Goal: Information Seeking & Learning: Check status

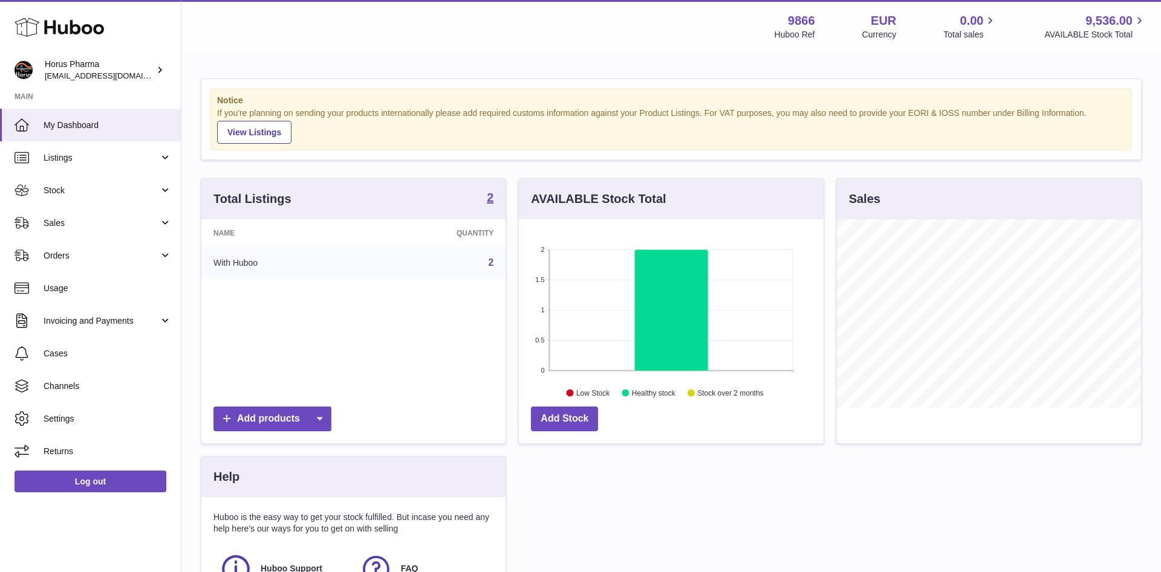
scroll to position [189, 304]
click at [165, 223] on link "Sales" at bounding box center [90, 223] width 181 height 33
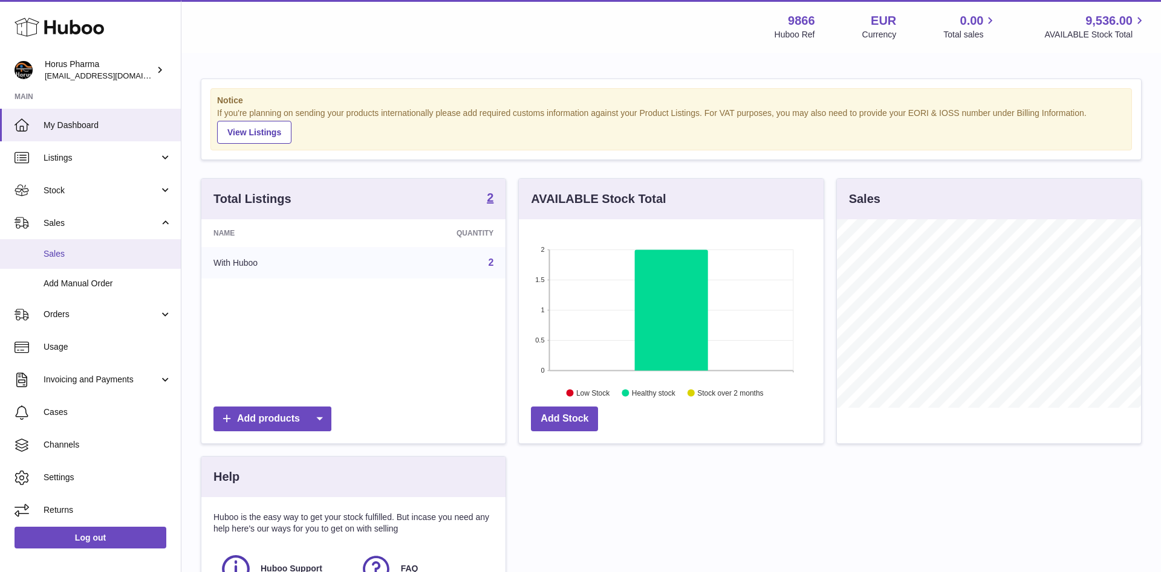
click at [49, 253] on span "Sales" at bounding box center [108, 253] width 128 height 11
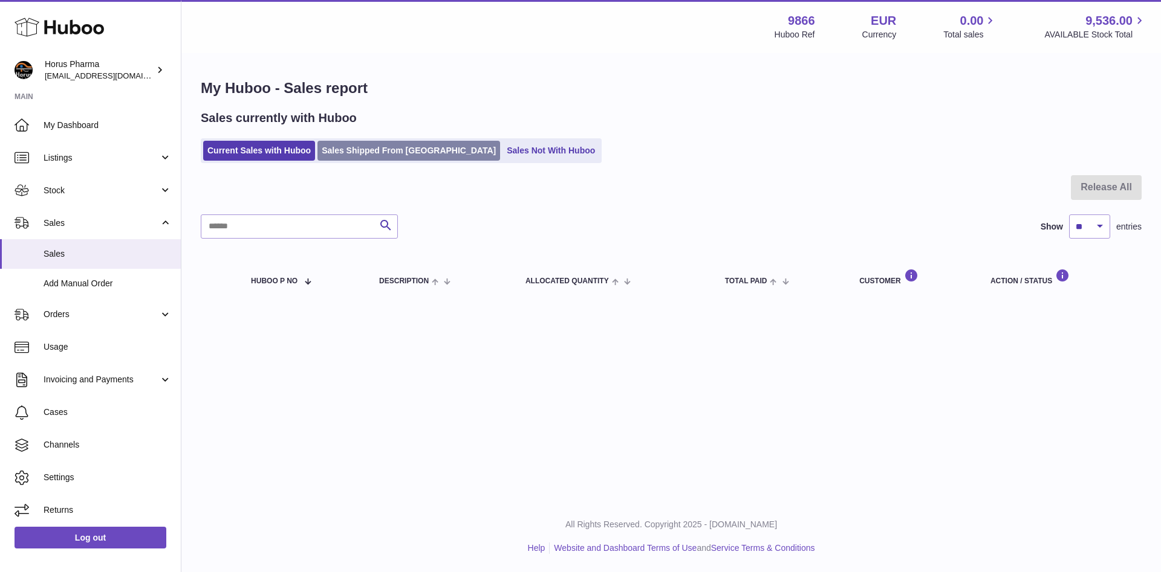
click at [387, 150] on link "Sales Shipped From Huboo" at bounding box center [408, 151] width 183 height 20
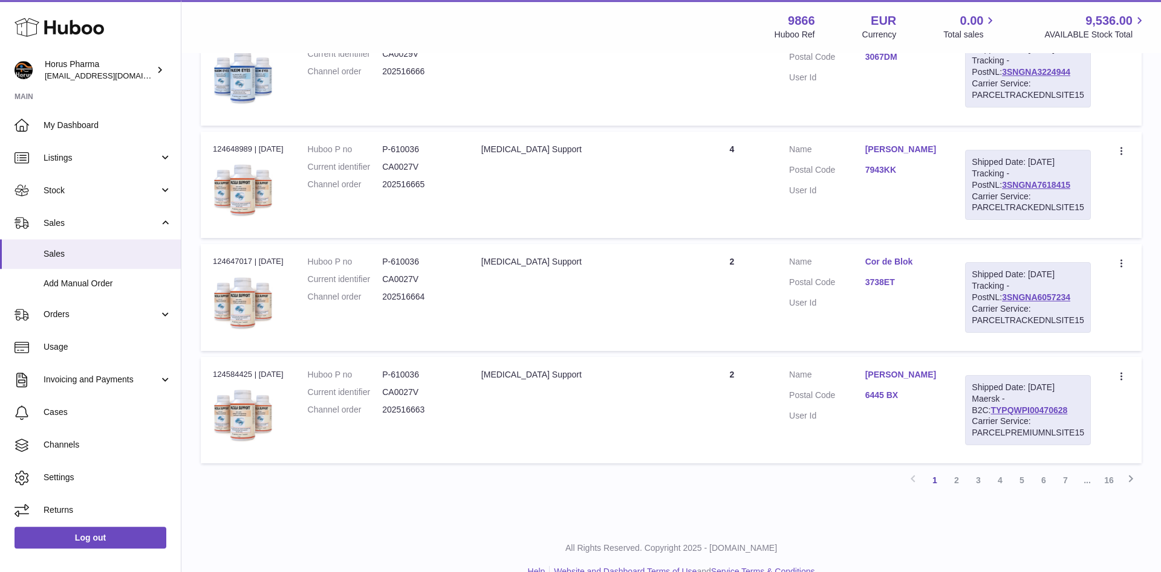
scroll to position [968, 0]
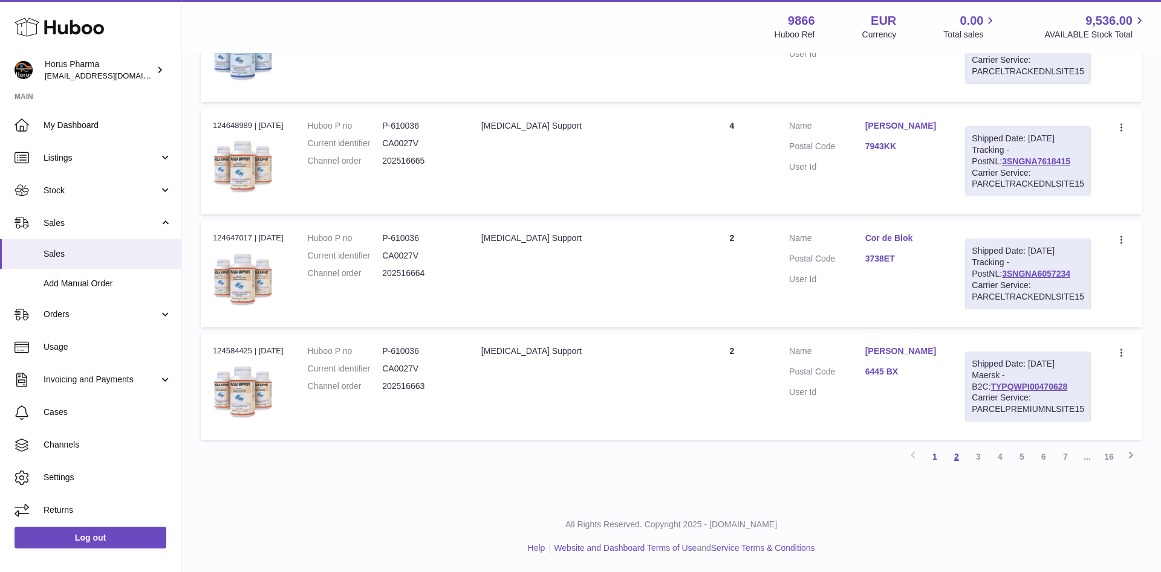
click at [954, 459] on link "2" at bounding box center [956, 457] width 22 height 22
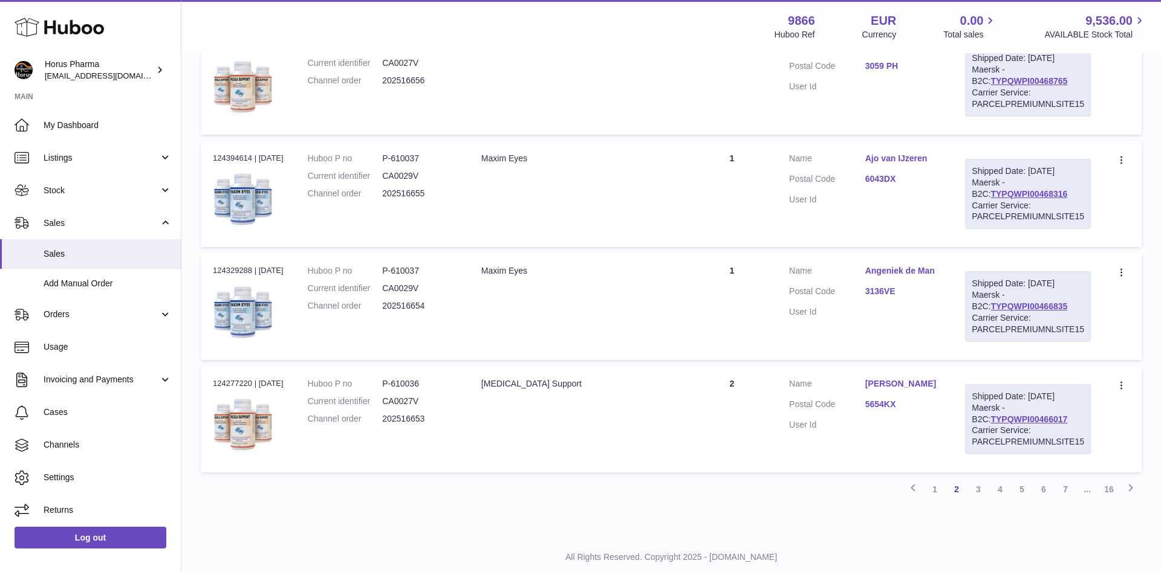
scroll to position [968, 0]
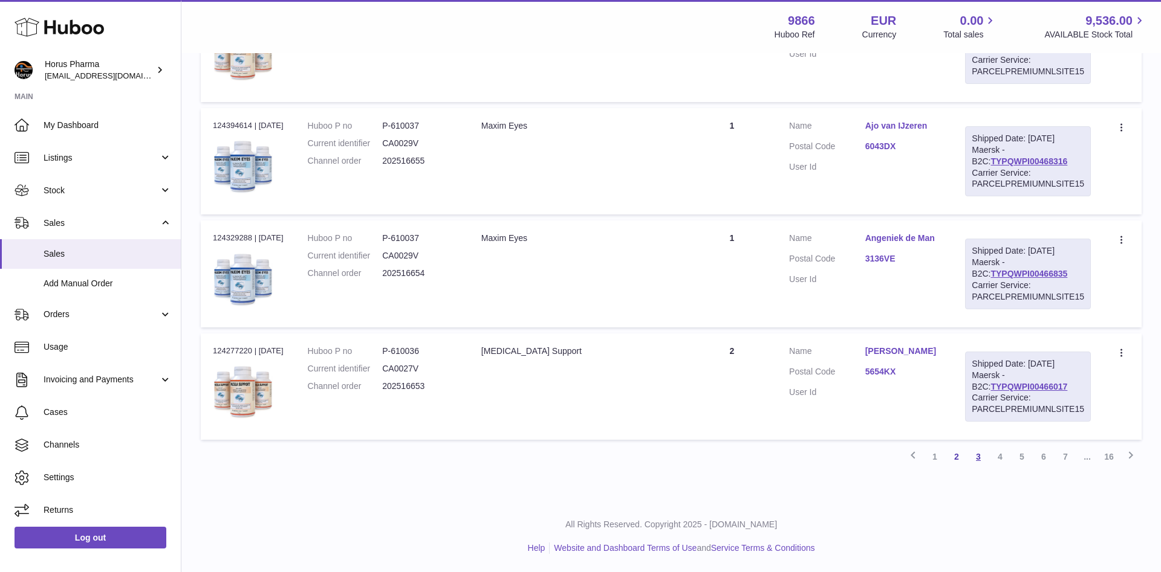
click at [979, 459] on link "3" at bounding box center [978, 457] width 22 height 22
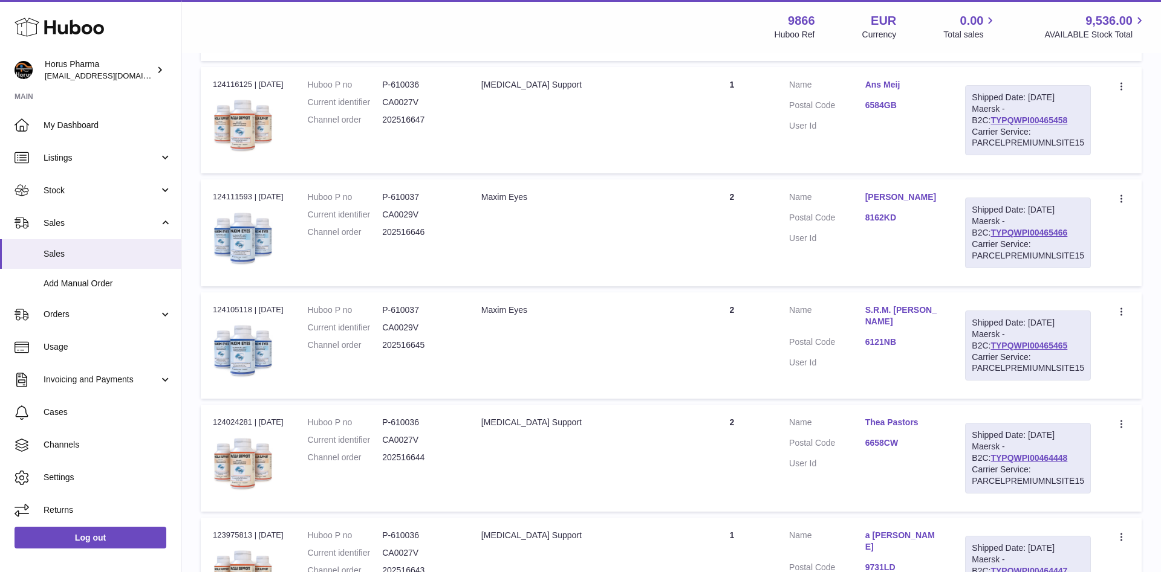
scroll to position [968, 0]
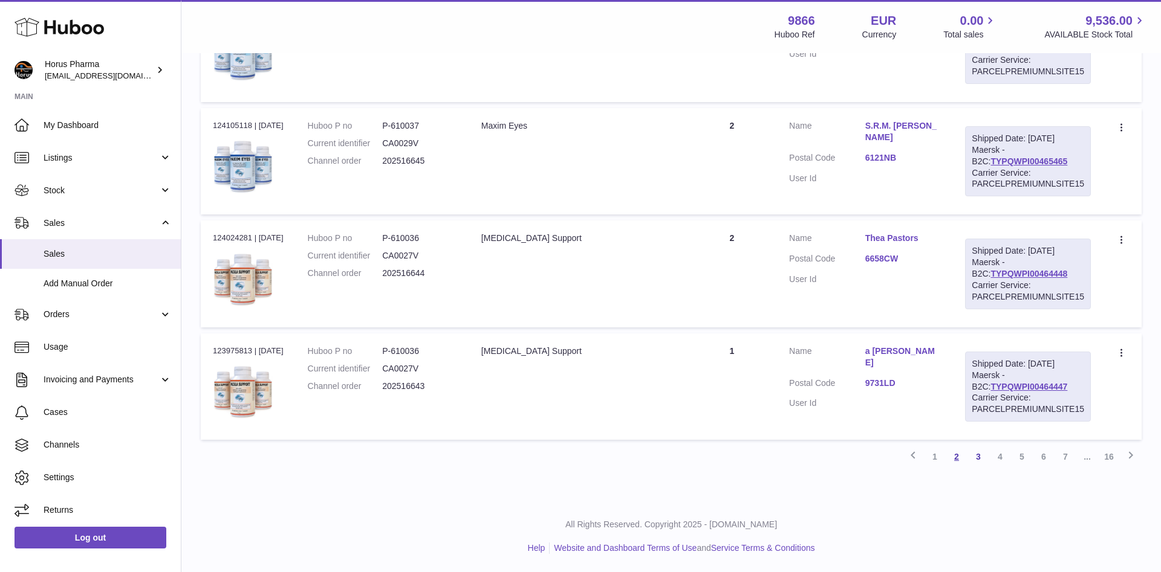
click at [955, 459] on link "2" at bounding box center [956, 457] width 22 height 22
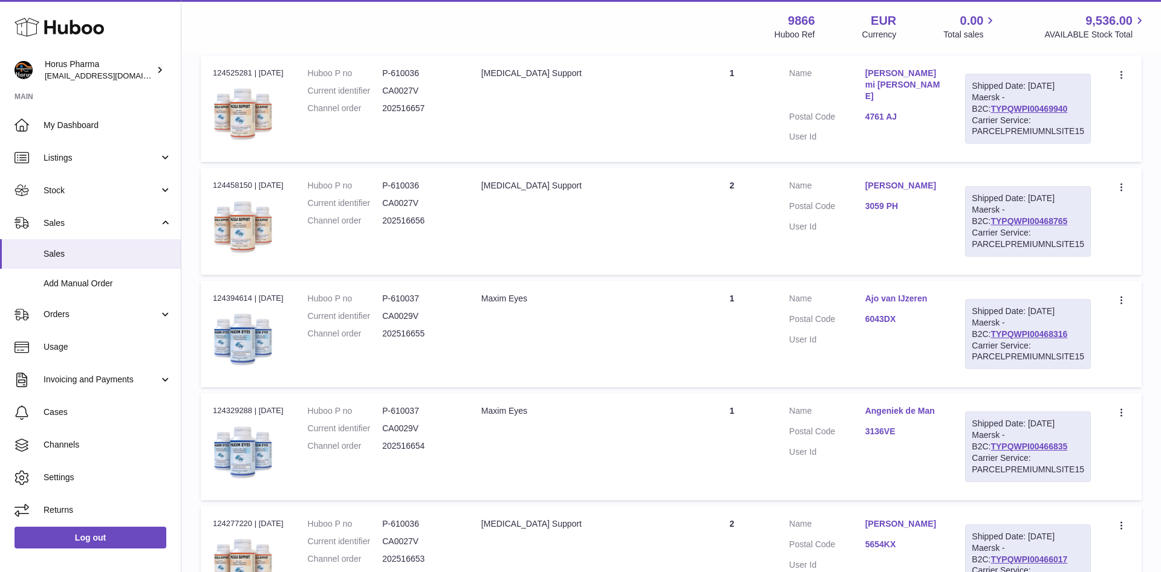
scroll to position [968, 0]
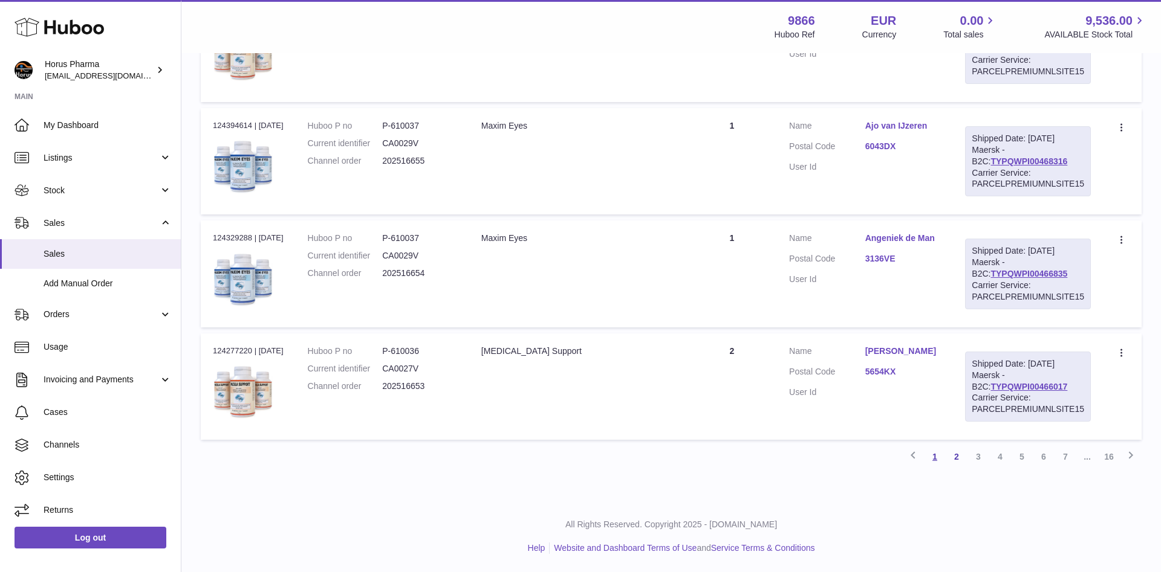
click at [933, 459] on link "1" at bounding box center [935, 457] width 22 height 22
